Goal: Task Accomplishment & Management: Use online tool/utility

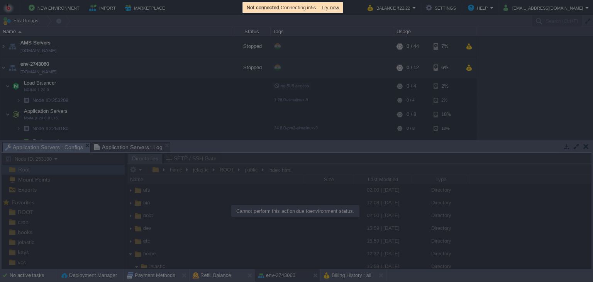
scroll to position [140, 0]
click at [334, 8] on span "Try now" at bounding box center [330, 8] width 18 height 6
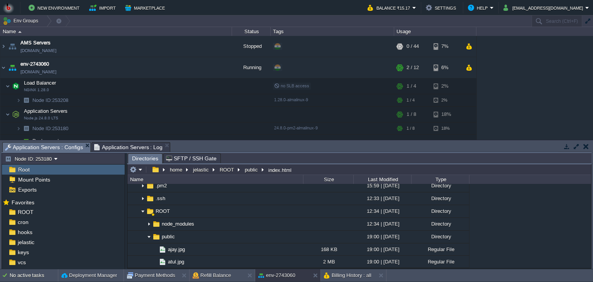
scroll to position [101, 0]
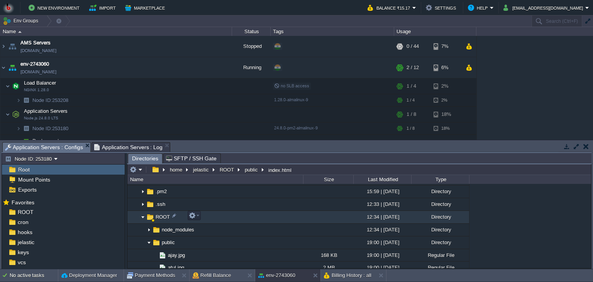
click at [142, 220] on img at bounding box center [143, 217] width 6 height 12
click at [142, 219] on img at bounding box center [143, 217] width 6 height 12
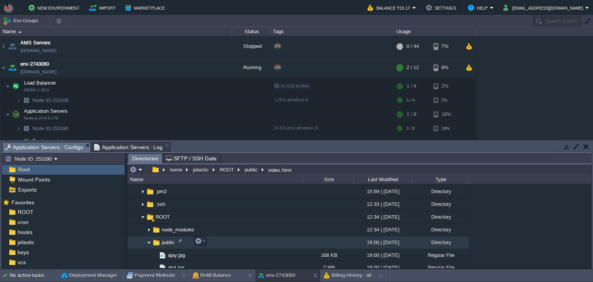
click at [147, 242] on img at bounding box center [149, 243] width 6 height 12
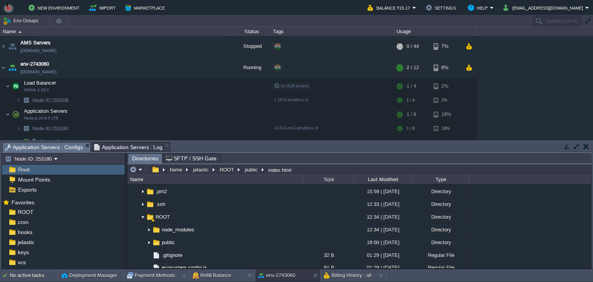
drag, startPoint x: 588, startPoint y: 201, endPoint x: 586, endPoint y: 207, distance: 6.6
click at [586, 207] on div ".. afs 02:00 | [DATE] Directory bin 12:08 | [DATE] Directory boot 02:00 | [DATE…" at bounding box center [358, 226] width 463 height 84
click at [34, 171] on div "Root" at bounding box center [63, 169] width 123 height 10
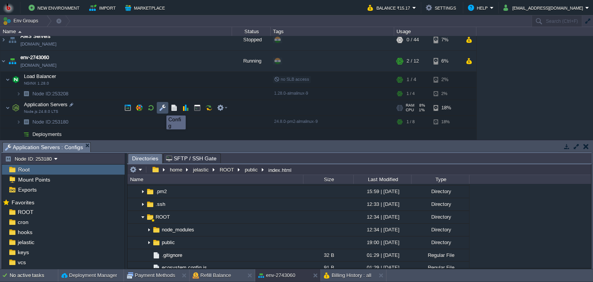
click at [161, 108] on button "button" at bounding box center [162, 107] width 7 height 7
click at [87, 146] on em "Application Servers : Configs" at bounding box center [47, 147] width 85 height 10
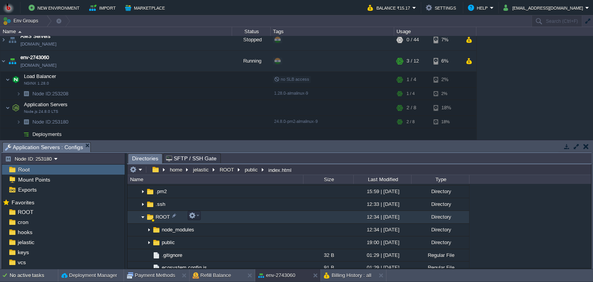
click at [141, 213] on img at bounding box center [143, 217] width 6 height 12
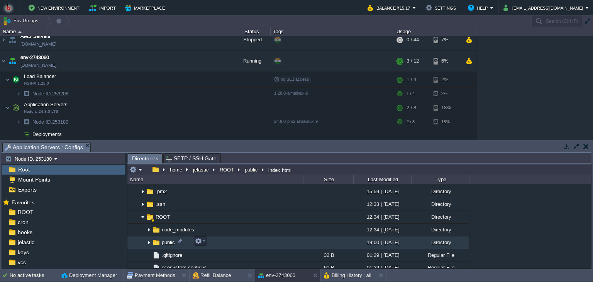
click at [150, 241] on img at bounding box center [149, 243] width 6 height 12
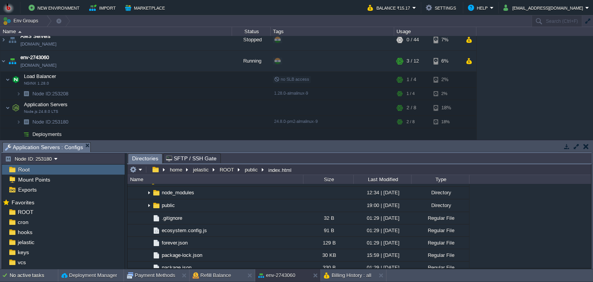
scroll to position [133, 0]
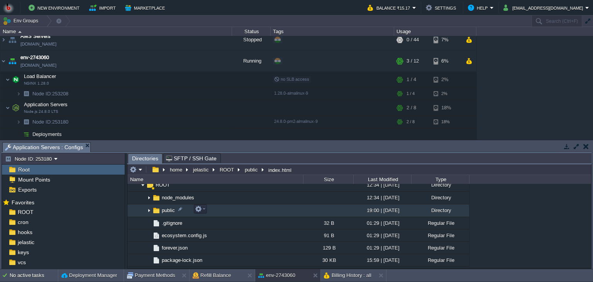
click at [150, 210] on img at bounding box center [149, 211] width 6 height 12
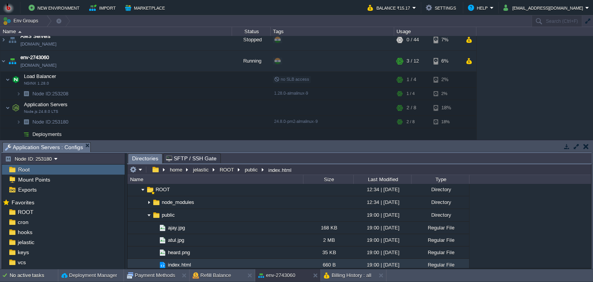
scroll to position [131, 0]
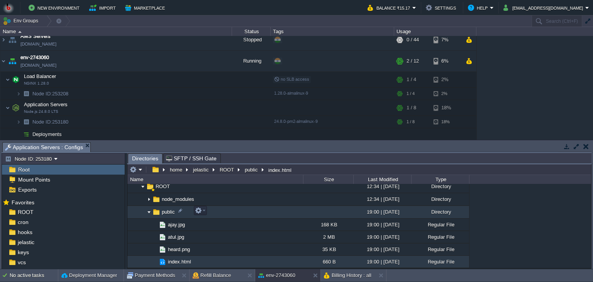
click at [152, 212] on img at bounding box center [156, 212] width 8 height 8
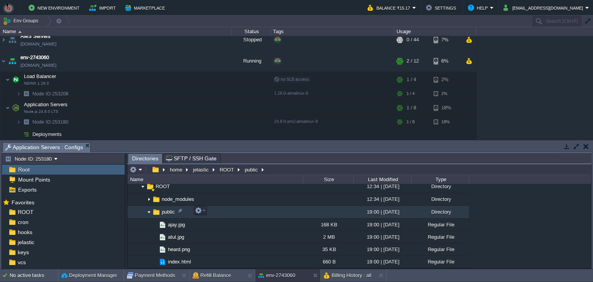
click at [150, 212] on img at bounding box center [149, 212] width 6 height 12
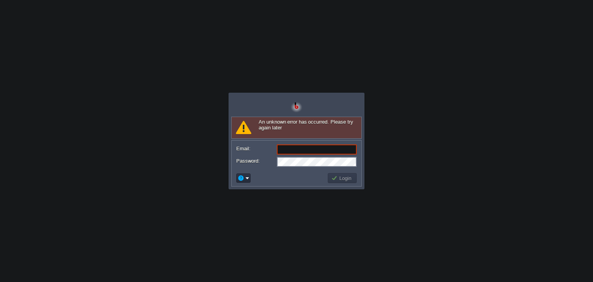
type input "[EMAIL_ADDRESS][DOMAIN_NAME]"
click at [338, 178] on button "Login" at bounding box center [342, 177] width 22 height 7
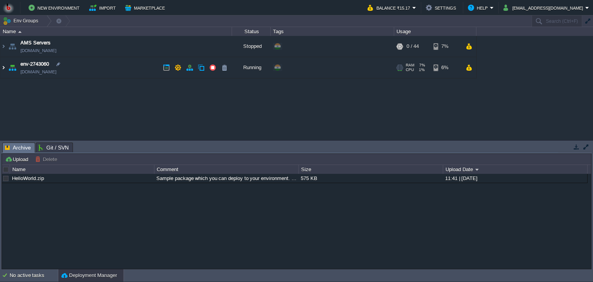
click at [3, 70] on img at bounding box center [3, 67] width 6 height 21
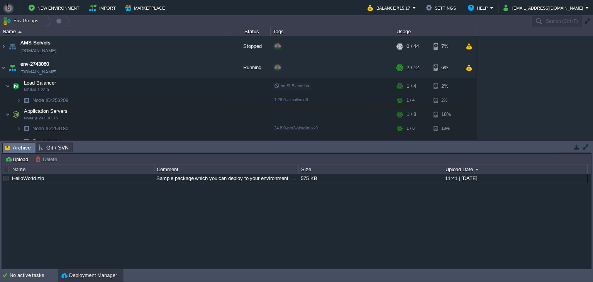
click at [590, 136] on div "AMS Servers env-3218117.in1.bitss.cloud Stopped + Add to Env Group RAM 0% CPU 0…" at bounding box center [296, 88] width 593 height 104
click at [159, 111] on button "button" at bounding box center [162, 113] width 7 height 7
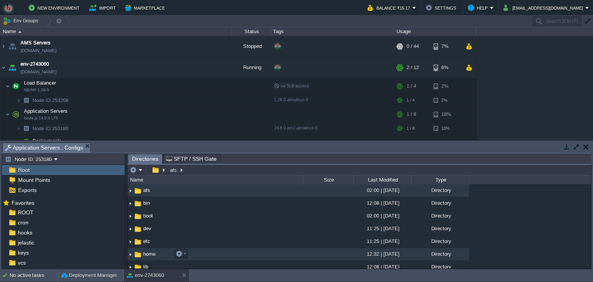
click at [131, 252] on img at bounding box center [130, 254] width 6 height 12
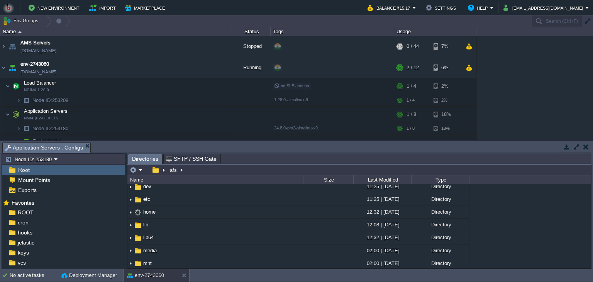
scroll to position [44, 0]
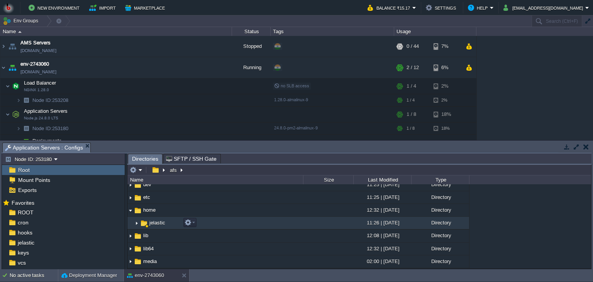
click at [134, 222] on img at bounding box center [137, 223] width 6 height 12
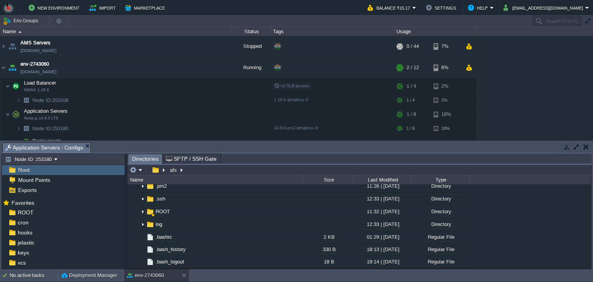
scroll to position [103, 0]
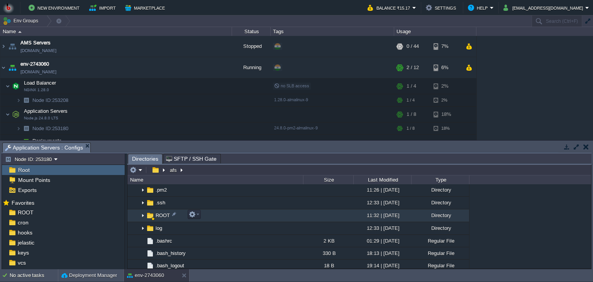
click at [144, 215] on img at bounding box center [143, 216] width 6 height 12
click at [196, 215] on em at bounding box center [194, 214] width 10 height 7
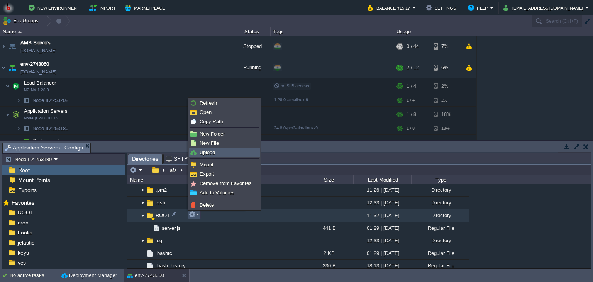
click at [207, 153] on span "Upload" at bounding box center [206, 152] width 15 height 6
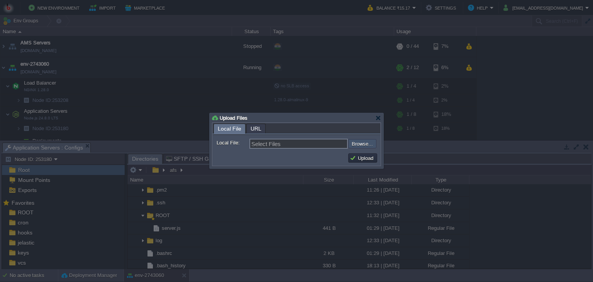
click at [355, 142] on input "file" at bounding box center [328, 143] width 98 height 9
type input "C:\fakepath\dist.zip"
type input "dist.zip"
click at [358, 158] on button "Upload" at bounding box center [363, 157] width 26 height 7
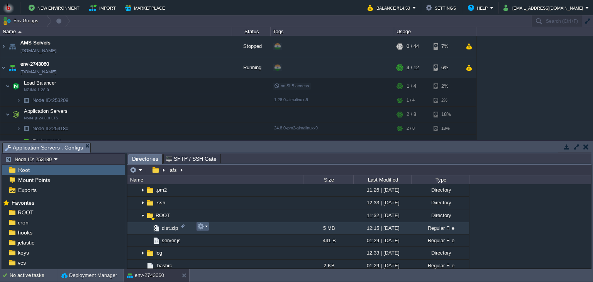
click at [206, 225] on em at bounding box center [202, 226] width 10 height 7
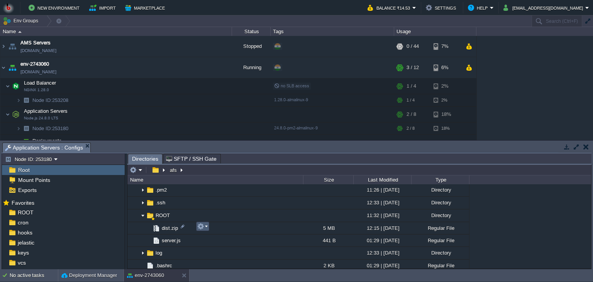
click at [206, 225] on em at bounding box center [202, 226] width 10 height 7
click at [195, 116] on button "button" at bounding box center [197, 113] width 7 height 7
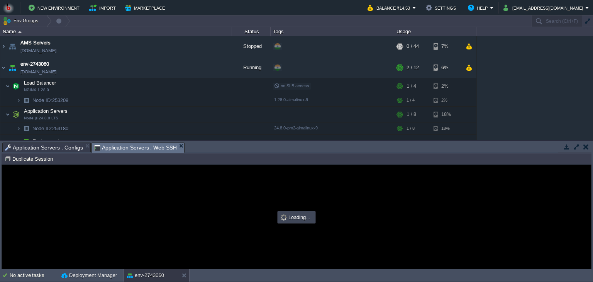
scroll to position [0, 0]
type input "#000000"
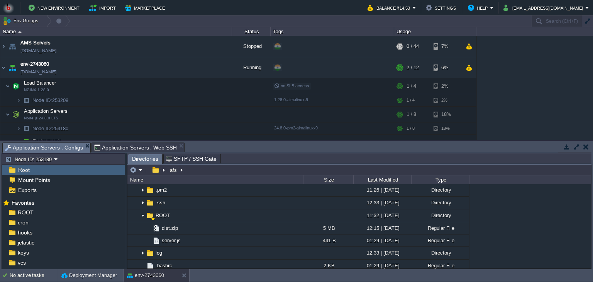
click at [46, 145] on span "Application Servers : Configs" at bounding box center [44, 148] width 78 height 10
type input "/afs"
click at [206, 172] on input "/afs" at bounding box center [358, 169] width 463 height 11
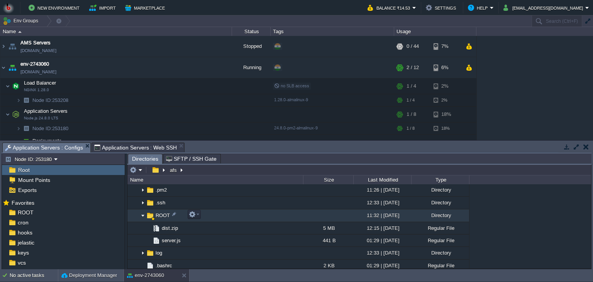
click at [158, 214] on span "ROOT" at bounding box center [162, 215] width 17 height 7
type input "/home/jelastic/ROOT"
click at [254, 171] on input "/home/jelastic/ROOT" at bounding box center [358, 169] width 463 height 11
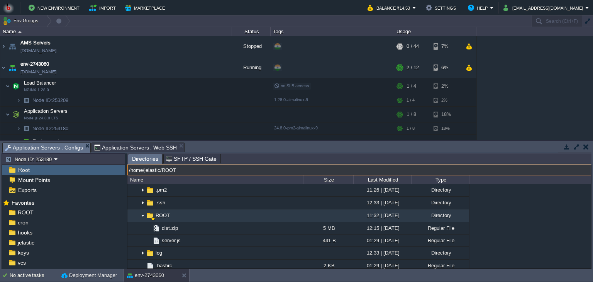
click at [57, 149] on span "Application Servers : Configs" at bounding box center [44, 148] width 78 height 10
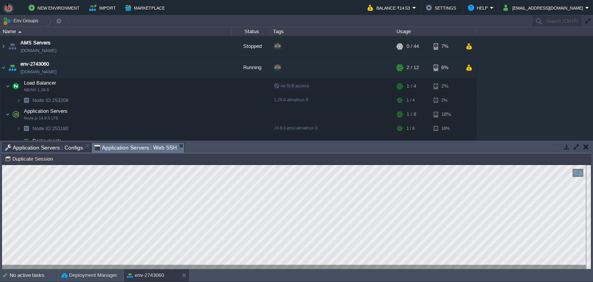
click at [111, 145] on span "Application Servers : Web SSH" at bounding box center [135, 148] width 83 height 10
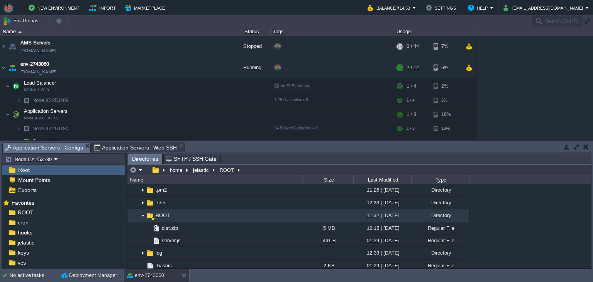
click at [32, 145] on span "Application Servers : Configs" at bounding box center [44, 148] width 78 height 10
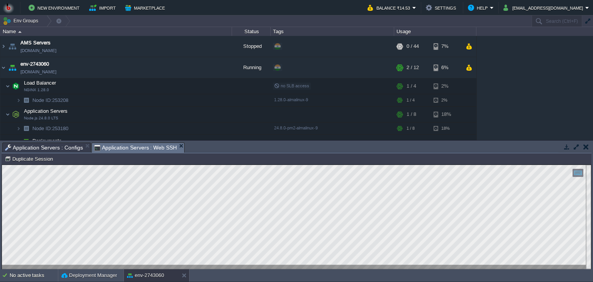
click at [112, 145] on span "Application Servers : Web SSH" at bounding box center [135, 148] width 83 height 10
click at [117, 149] on span "Application Servers : Web SSH" at bounding box center [135, 148] width 83 height 10
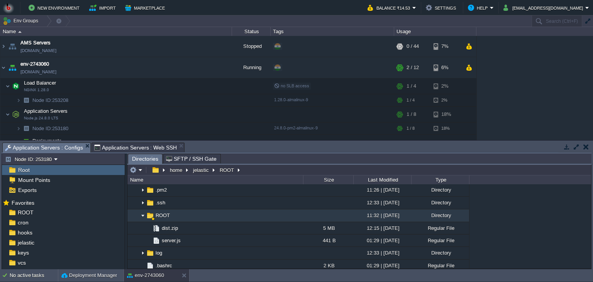
click at [65, 144] on span "Application Servers : Configs" at bounding box center [44, 148] width 78 height 10
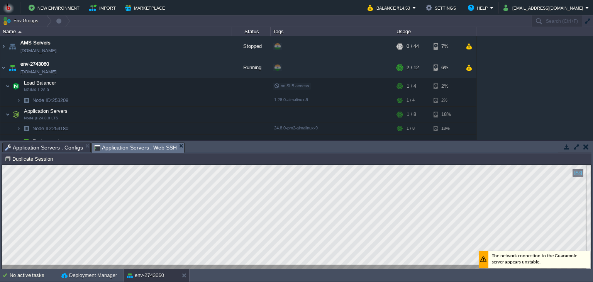
click at [105, 149] on span "Application Servers : Web SSH" at bounding box center [135, 148] width 83 height 10
click at [143, 147] on span "Application Servers : Web SSH" at bounding box center [135, 148] width 83 height 10
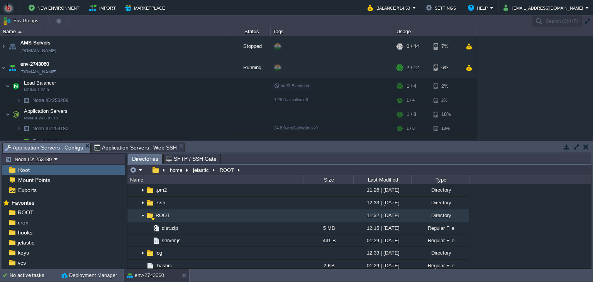
click at [68, 148] on span "Application Servers : Configs" at bounding box center [44, 148] width 78 height 10
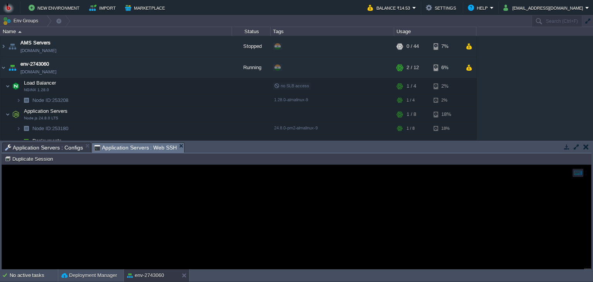
click at [127, 150] on span "Application Servers : Web SSH" at bounding box center [135, 148] width 83 height 10
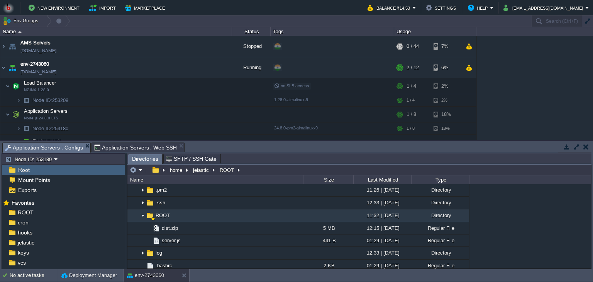
click at [35, 146] on span "Application Servers : Configs" at bounding box center [44, 148] width 78 height 10
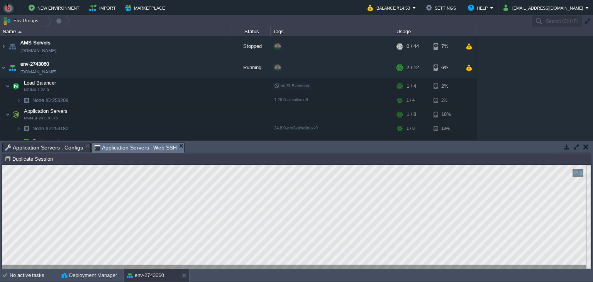
click at [107, 147] on span "Application Servers : Web SSH" at bounding box center [135, 148] width 83 height 10
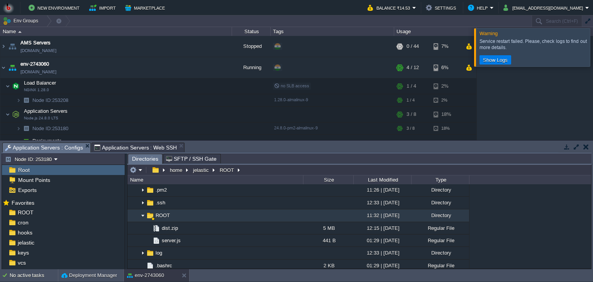
click at [62, 148] on span "Application Servers : Configs" at bounding box center [44, 148] width 78 height 10
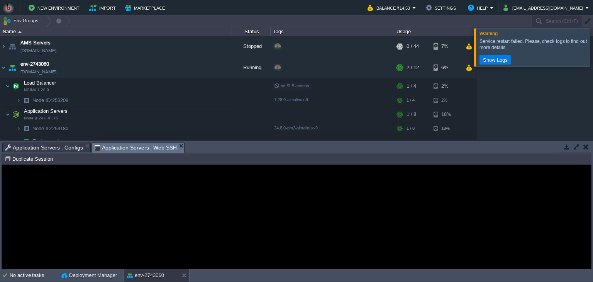
click at [112, 149] on span "Application Servers : Web SSH" at bounding box center [135, 148] width 83 height 10
click at [94, 180] on guac-modal "Error An error has occurred and this action cannot be completed. If the problem…" at bounding box center [296, 217] width 589 height 104
click at [125, 186] on div "Error An error has occurred and this action cannot be completed. If the problem…" at bounding box center [296, 217] width 589 height 63
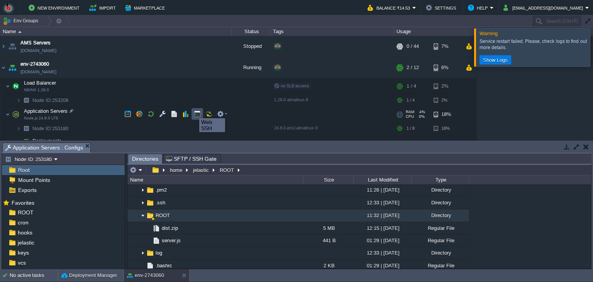
click at [195, 112] on button "button" at bounding box center [197, 113] width 7 height 7
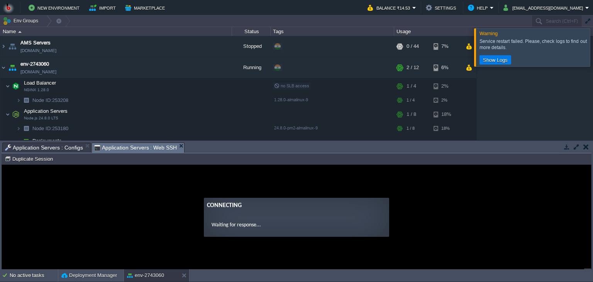
type input "#000000"
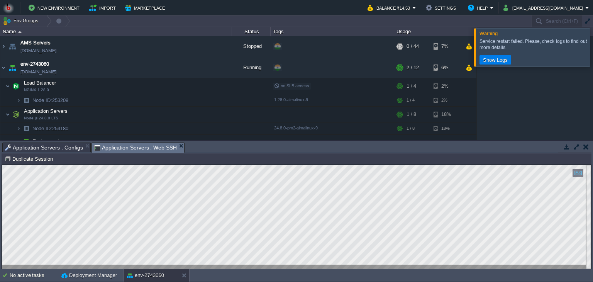
click at [116, 147] on span "Application Servers : Web SSH" at bounding box center [135, 148] width 83 height 10
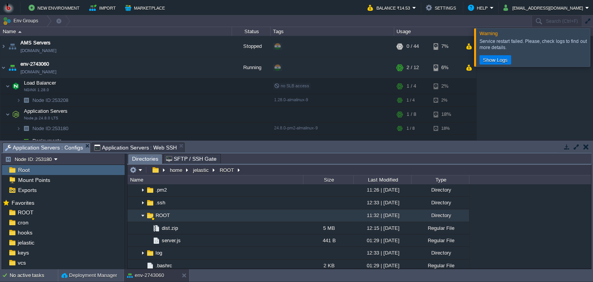
click at [52, 149] on span "Application Servers : Configs" at bounding box center [44, 148] width 78 height 10
click at [144, 215] on img at bounding box center [143, 216] width 6 height 12
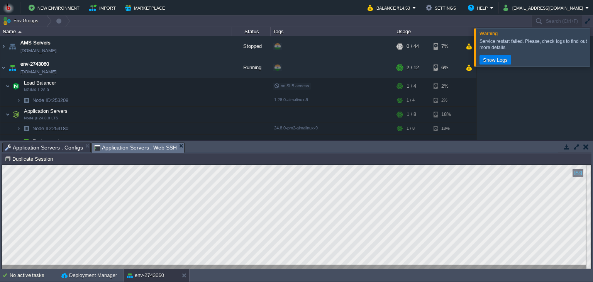
click at [123, 149] on span "Application Servers : Web SSH" at bounding box center [135, 148] width 83 height 10
click at [120, 147] on span "Application Servers : Web SSH" at bounding box center [135, 148] width 83 height 10
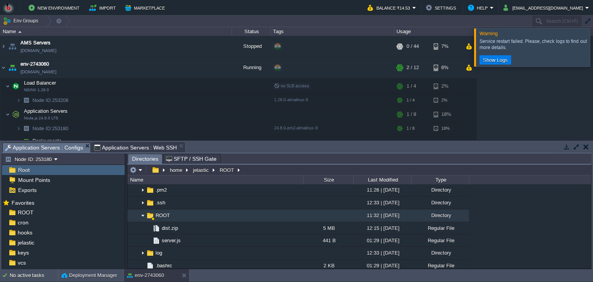
click at [56, 144] on span "Application Servers : Configs" at bounding box center [44, 148] width 78 height 10
click at [198, 215] on em at bounding box center [194, 214] width 10 height 7
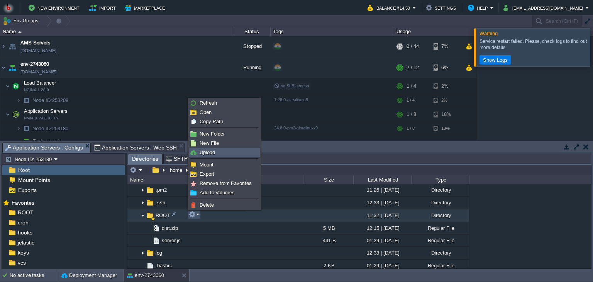
click at [206, 150] on span "Upload" at bounding box center [206, 152] width 15 height 6
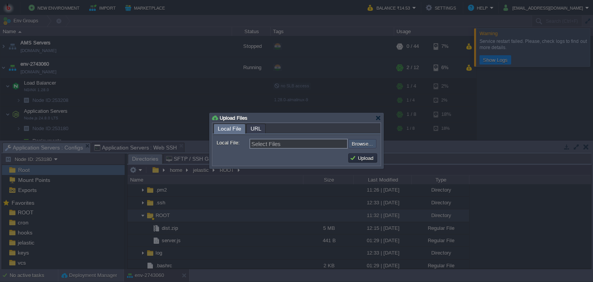
click at [357, 146] on input "file" at bounding box center [328, 143] width 98 height 9
type input "C:\fakepath\index.html"
type input "index.html"
click at [360, 159] on button "Upload" at bounding box center [363, 157] width 26 height 7
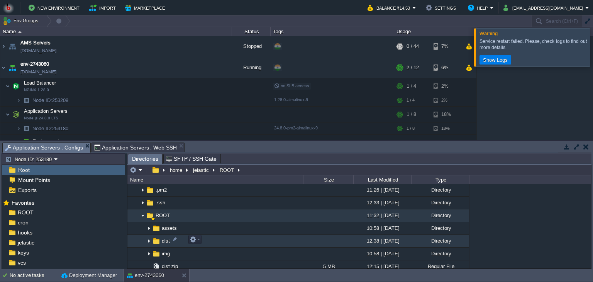
click at [148, 240] on img at bounding box center [149, 241] width 6 height 12
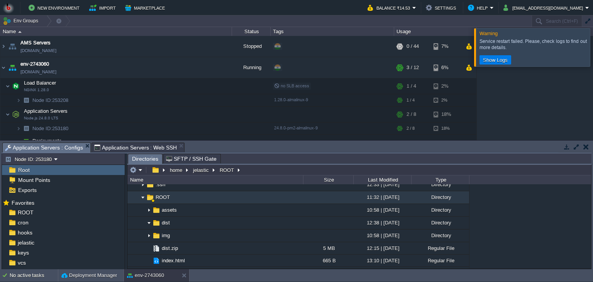
scroll to position [117, 0]
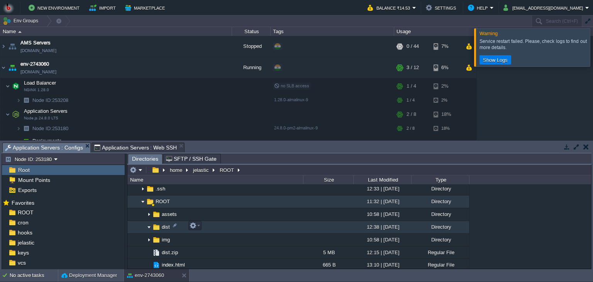
click at [147, 227] on img at bounding box center [149, 227] width 6 height 12
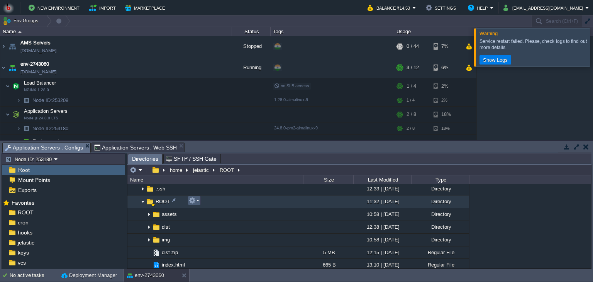
click at [199, 201] on td at bounding box center [194, 200] width 13 height 9
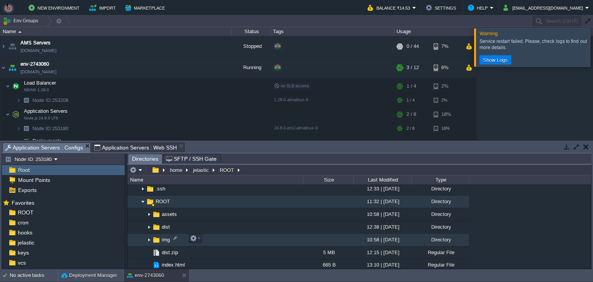
click at [150, 237] on img at bounding box center [149, 240] width 6 height 12
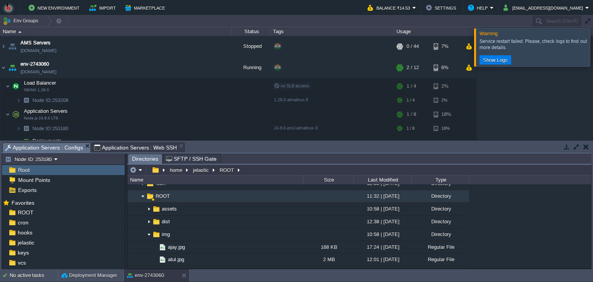
scroll to position [119, 0]
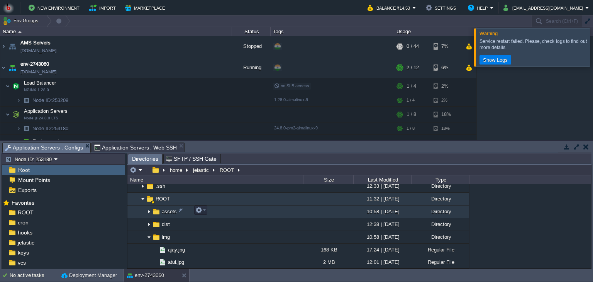
click at [150, 211] on img at bounding box center [149, 212] width 6 height 12
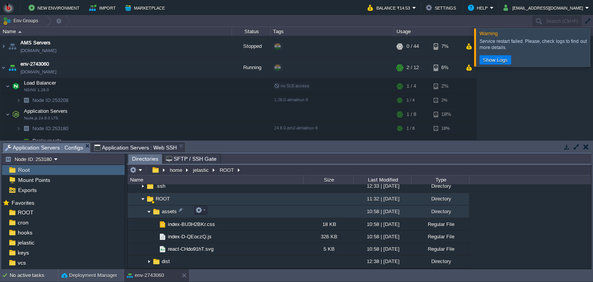
click at [147, 212] on img at bounding box center [149, 212] width 6 height 12
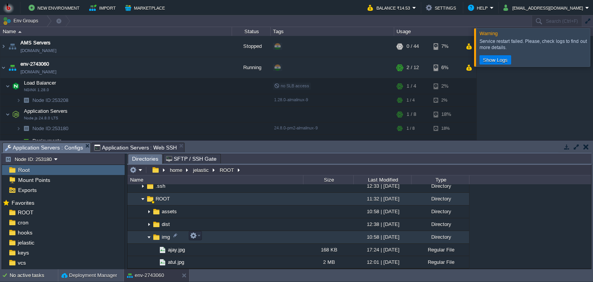
click at [148, 235] on img at bounding box center [149, 237] width 6 height 12
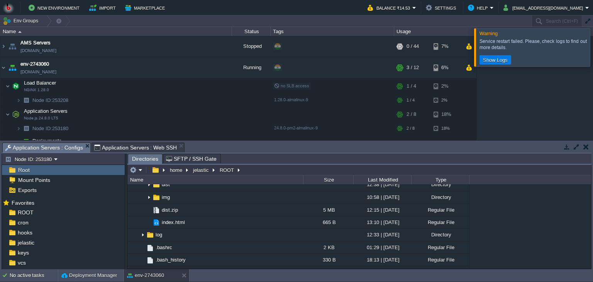
scroll to position [137, 0]
